Goal: Transaction & Acquisition: Subscribe to service/newsletter

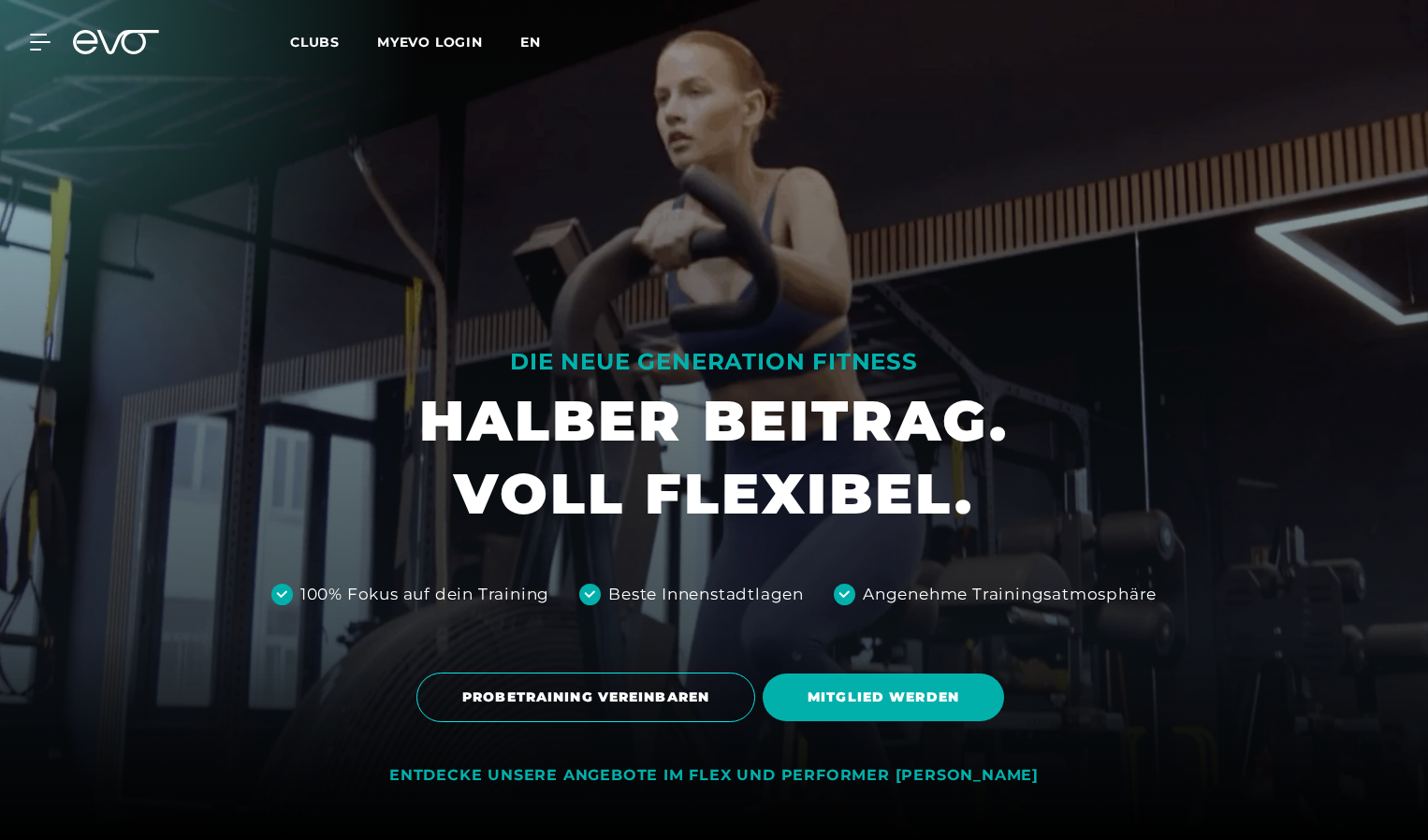
click at [539, 42] on span "en" at bounding box center [530, 42] width 20 height 16
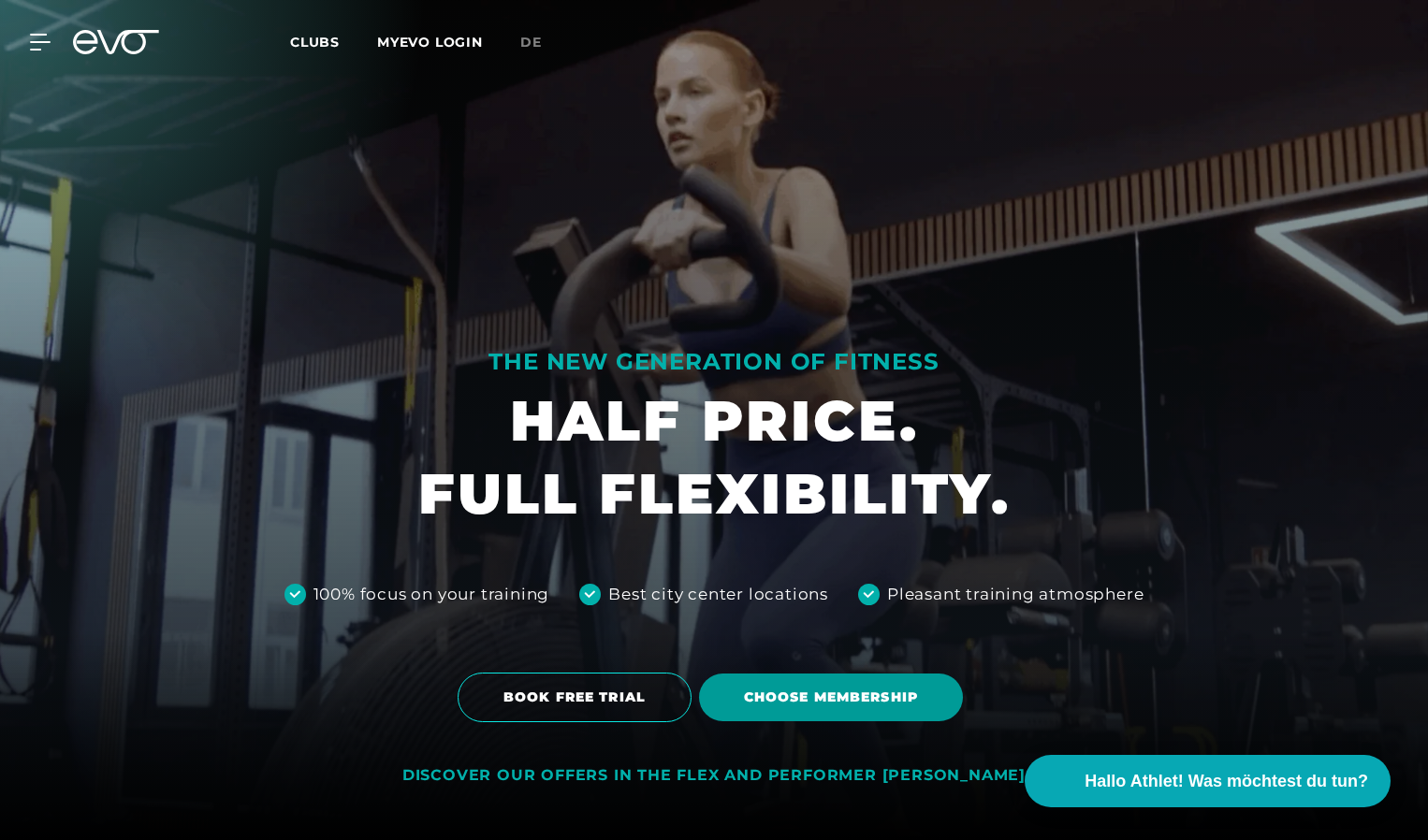
click at [801, 701] on span "Choose membership" at bounding box center [831, 697] width 174 height 19
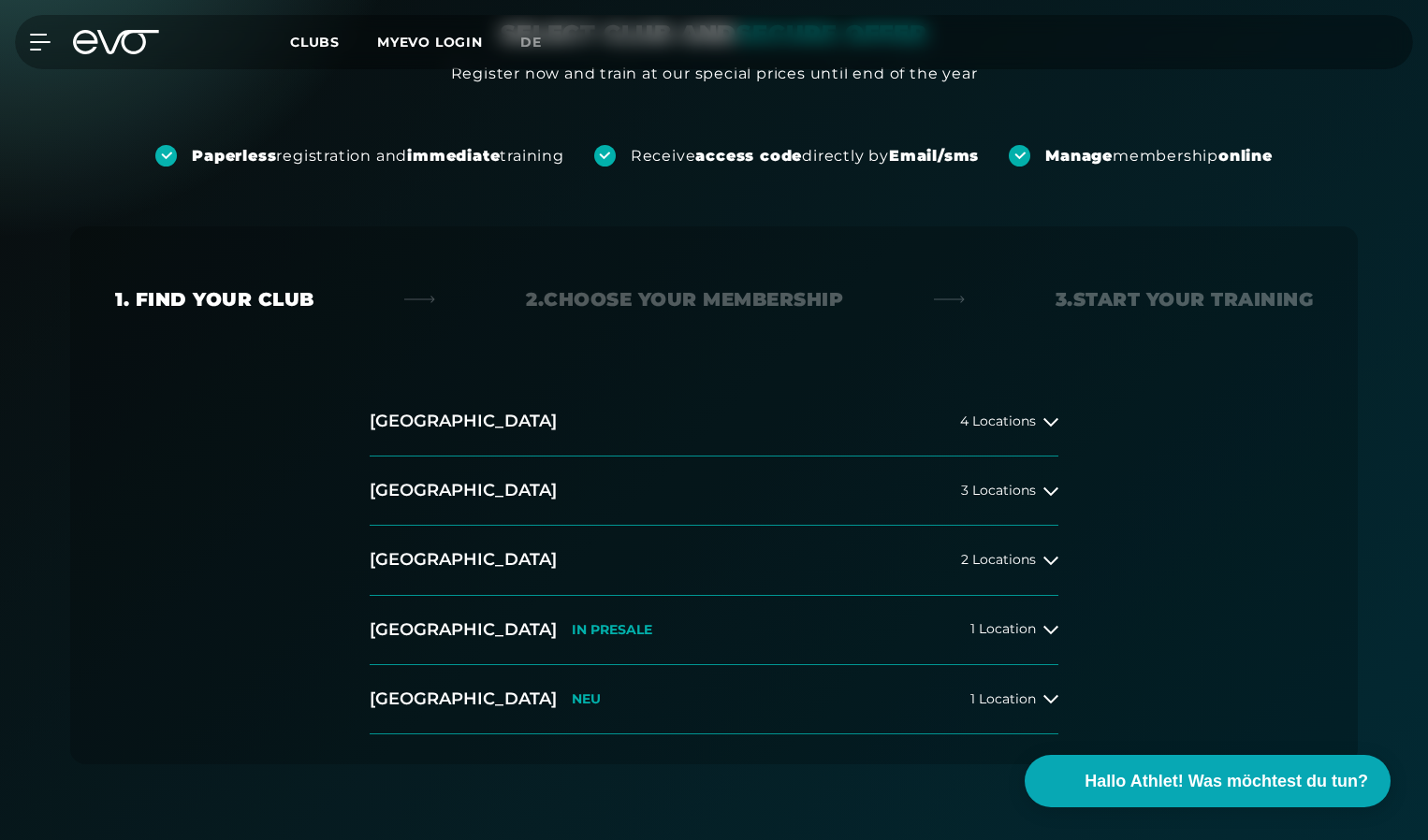
scroll to position [188, 0]
click at [984, 560] on span "2 Locations" at bounding box center [998, 559] width 74 height 14
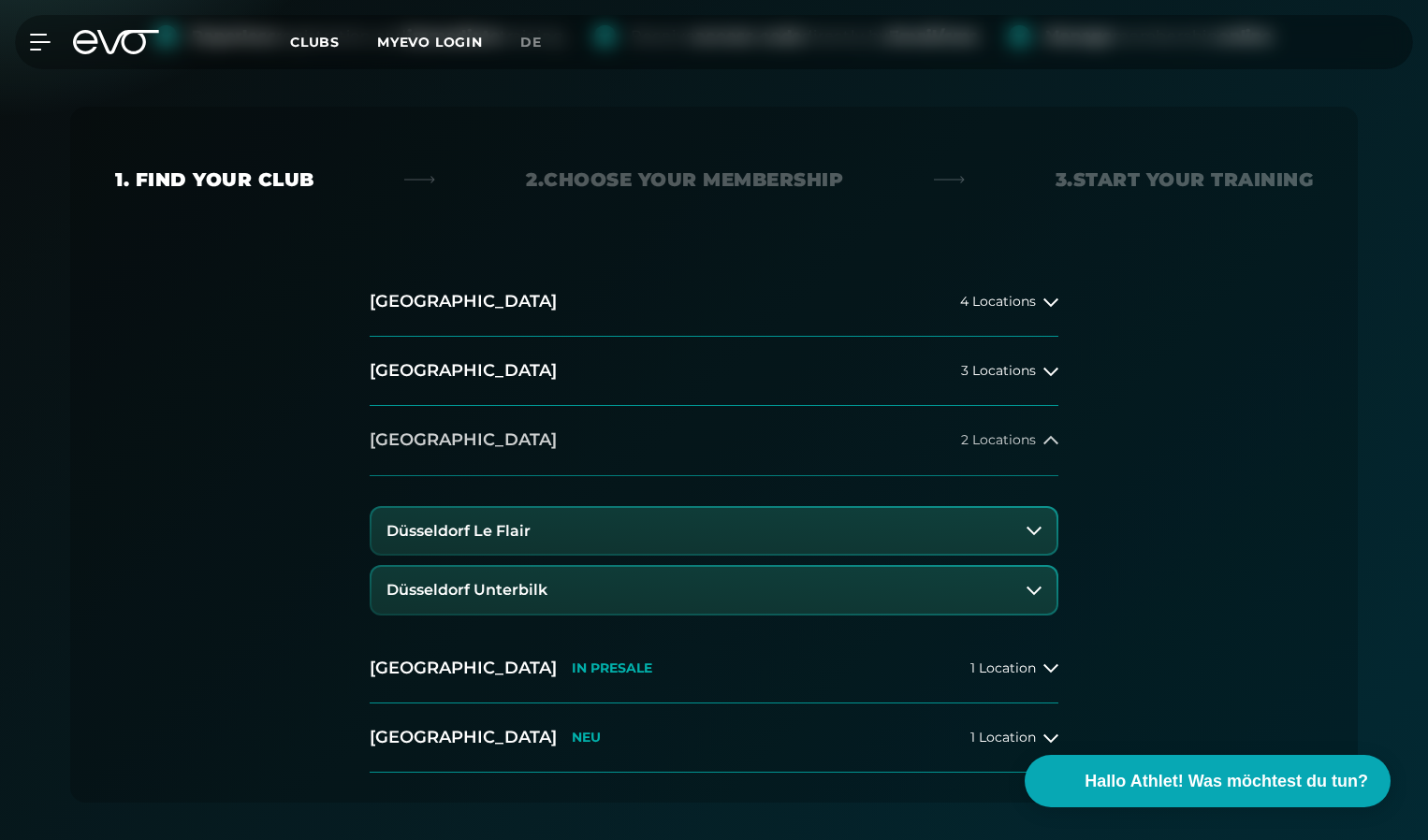
scroll to position [310, 0]
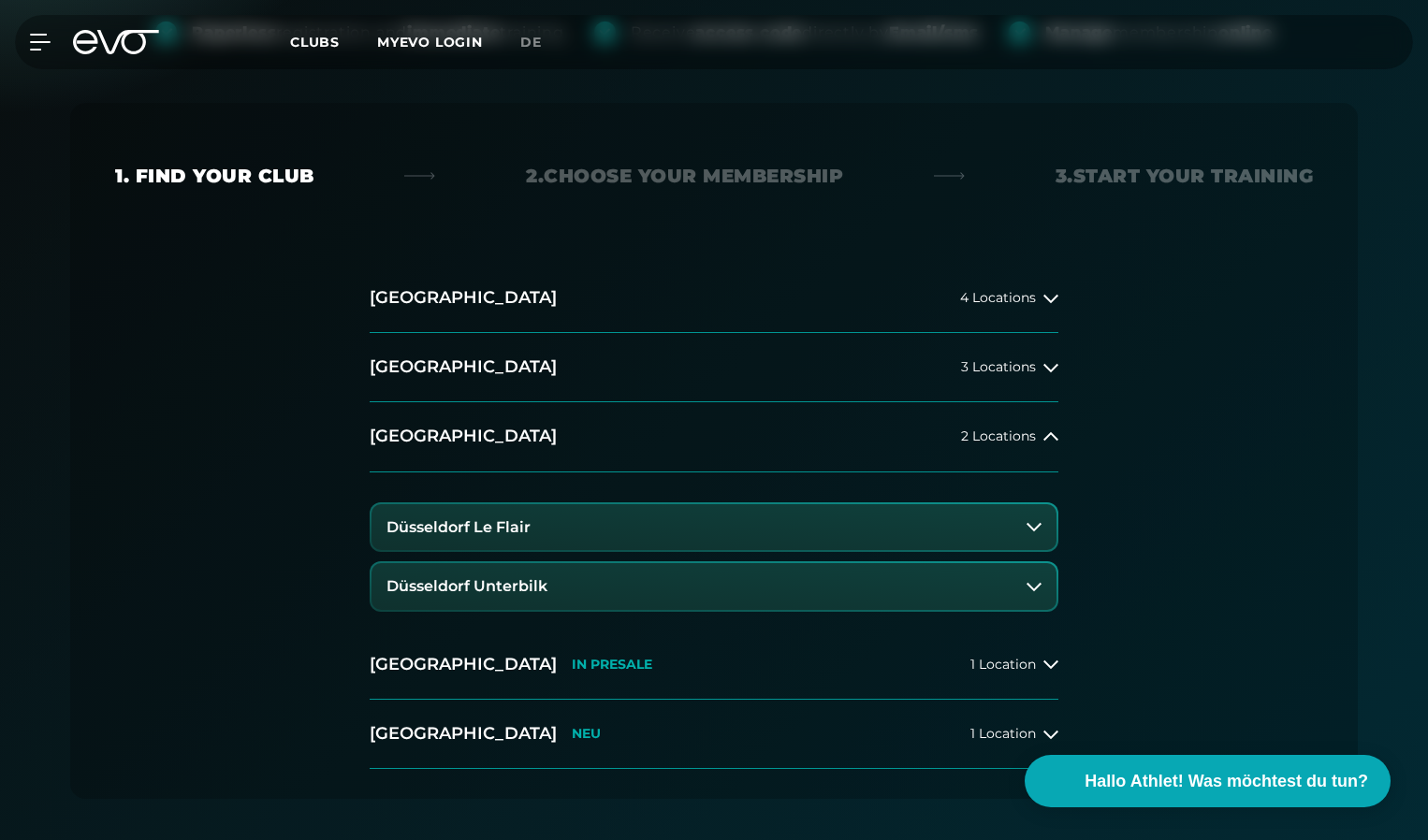
click at [944, 518] on button "Düsseldorf Le Flair" at bounding box center [714, 528] width 685 height 46
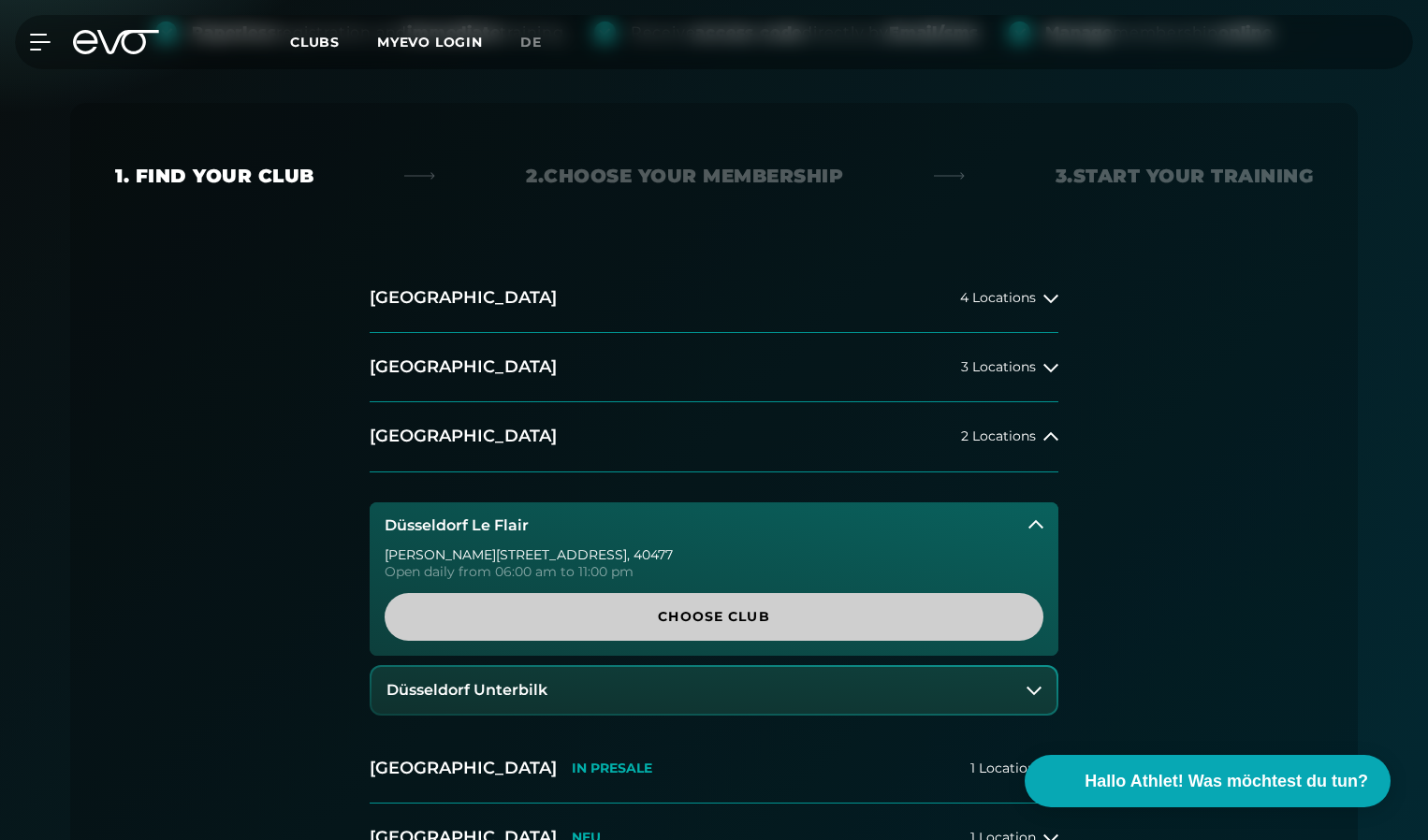
click at [744, 615] on span "Choose Club" at bounding box center [714, 617] width 568 height 19
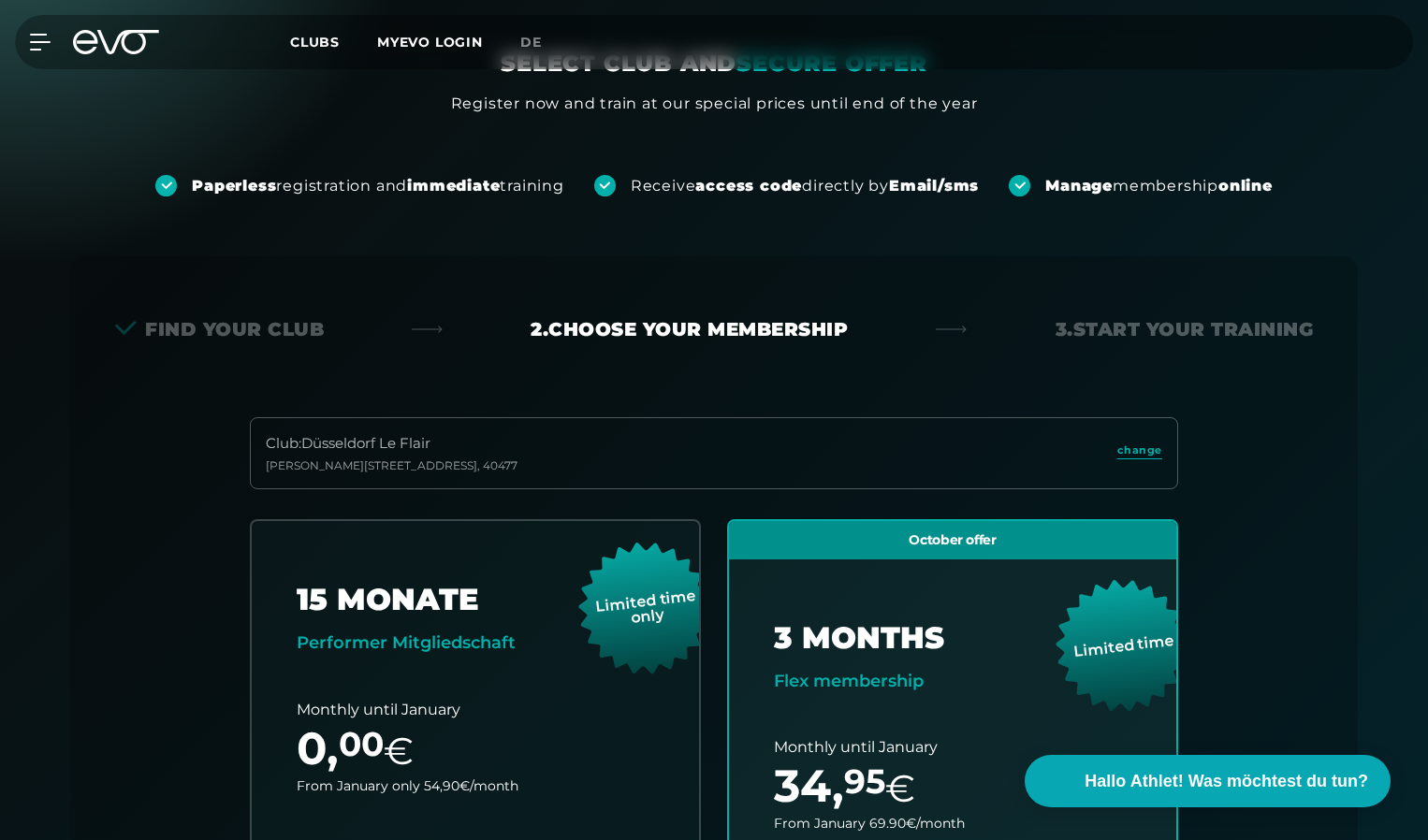
scroll to position [0, 0]
